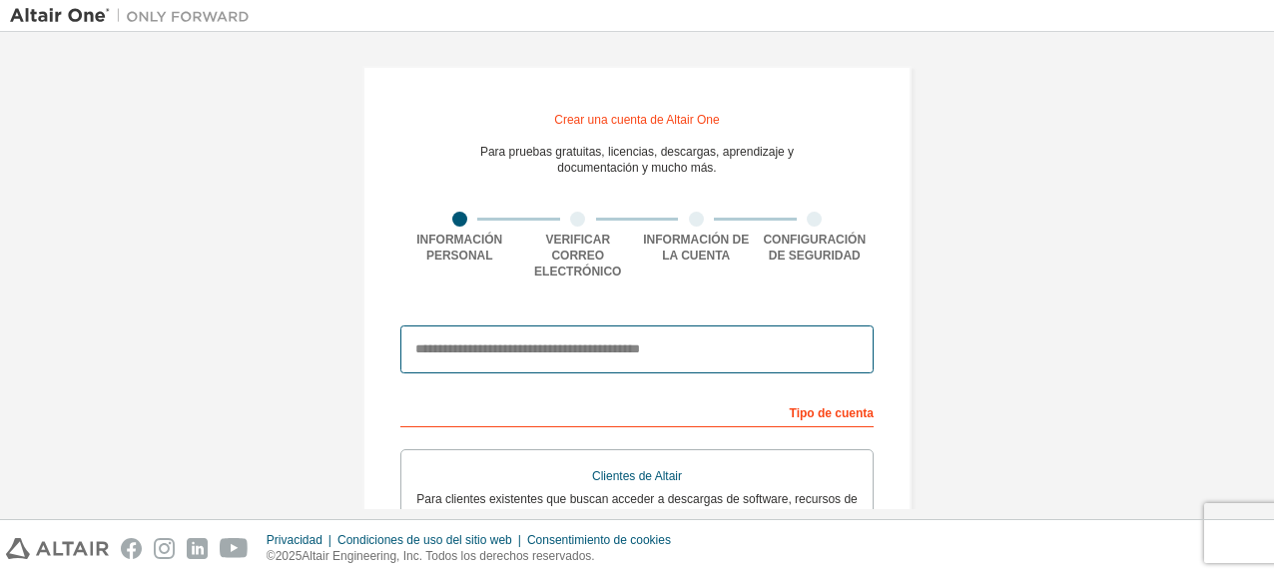
click at [499, 331] on input "email" at bounding box center [636, 349] width 473 height 48
type input "**********"
click at [489, 335] on input "email" at bounding box center [636, 349] width 473 height 48
type input "**********"
